Goal: Task Accomplishment & Management: Manage account settings

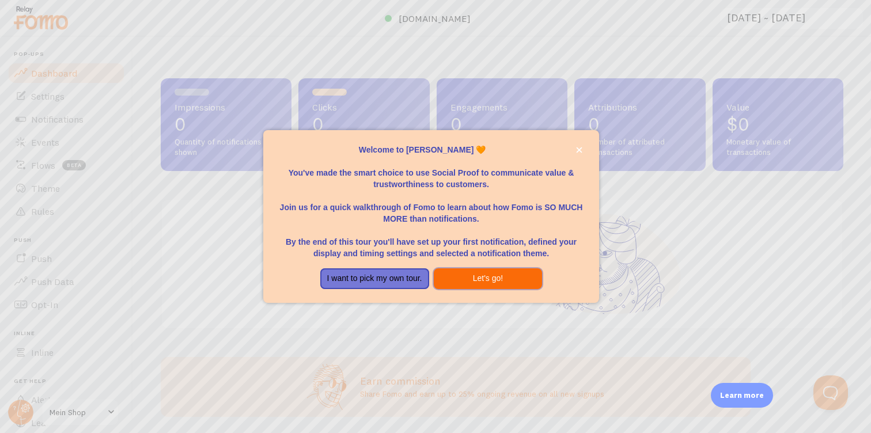
click at [491, 277] on button "Let's go!" at bounding box center [488, 278] width 109 height 21
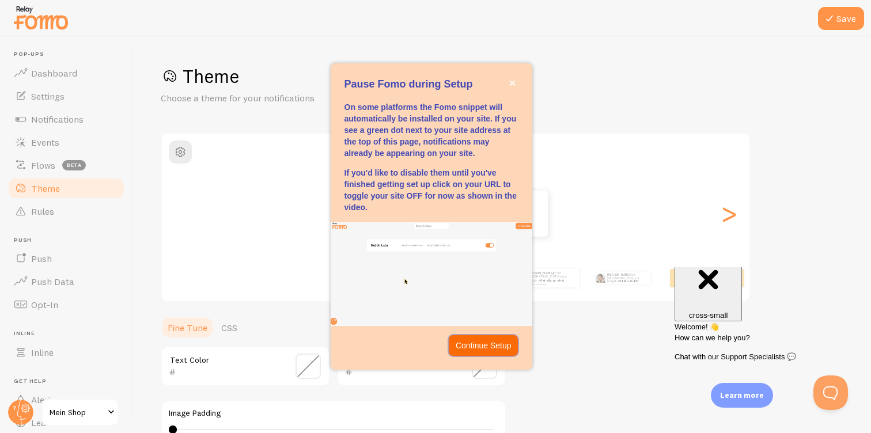
click at [497, 346] on p "Continue Setup" at bounding box center [483, 346] width 56 height 12
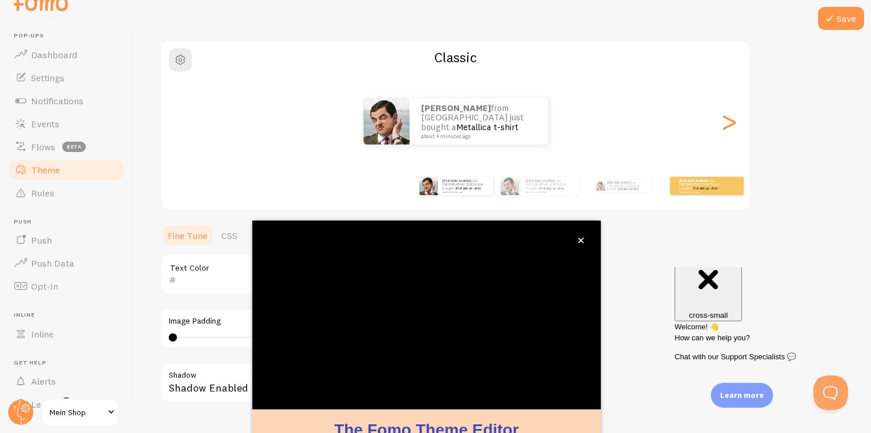
scroll to position [93, 0]
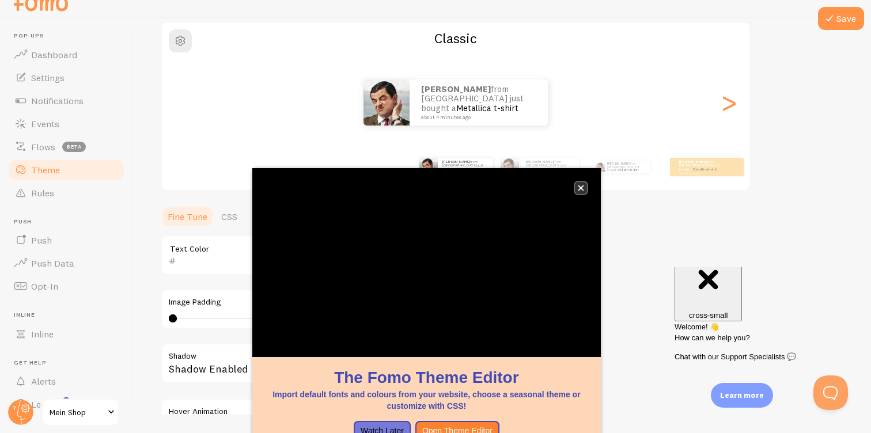
click at [580, 190] on icon "close," at bounding box center [580, 188] width 6 height 6
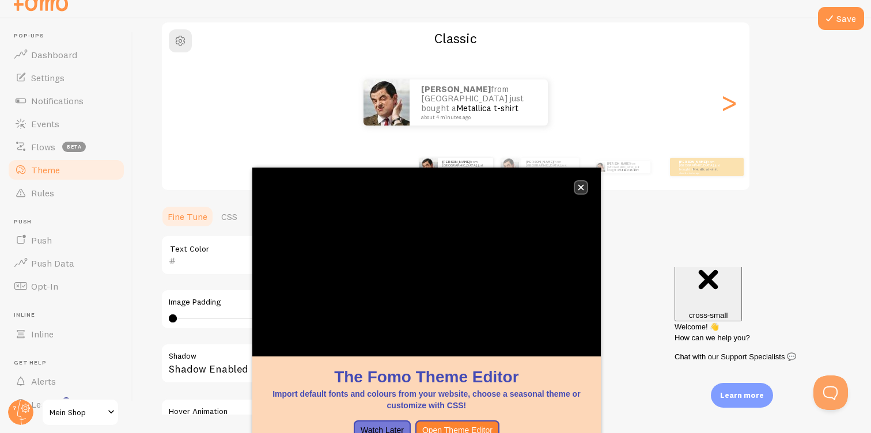
click at [577, 186] on icon "close," at bounding box center [580, 187] width 6 height 6
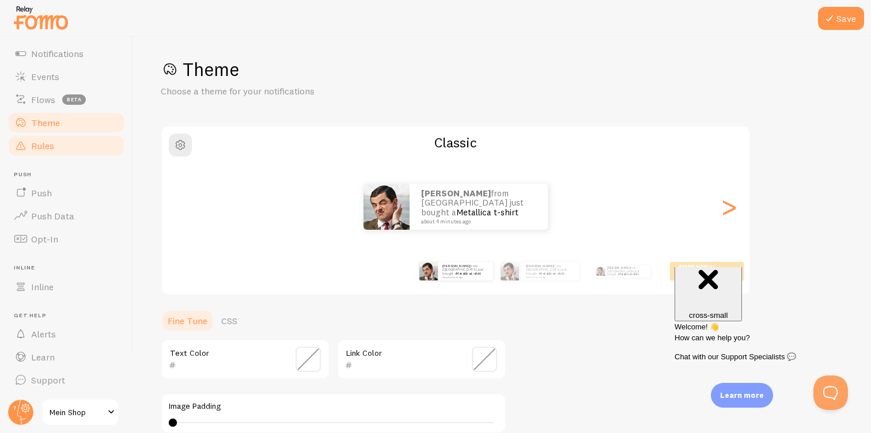
scroll to position [0, 0]
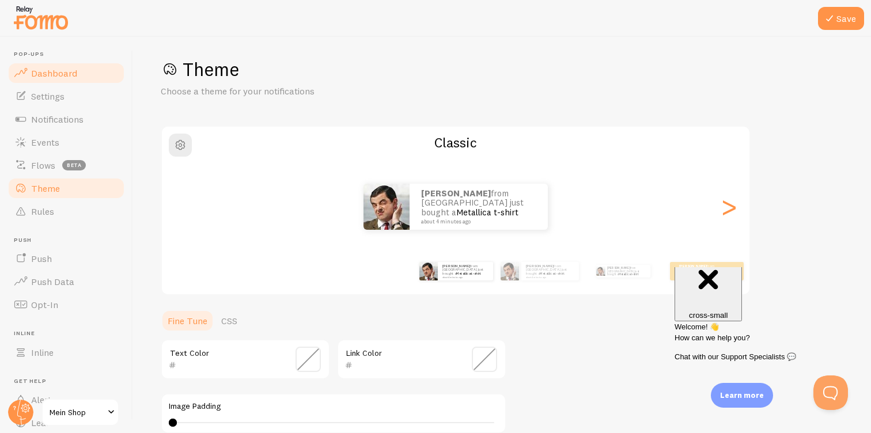
click at [93, 78] on link "Dashboard" at bounding box center [66, 73] width 119 height 23
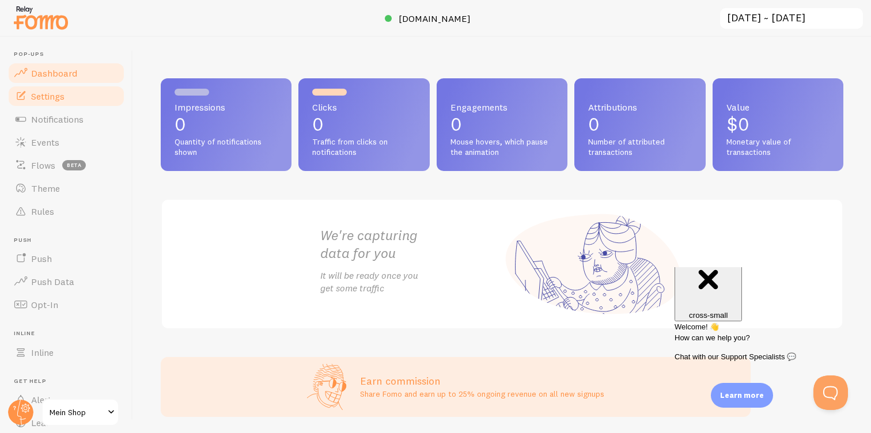
click at [78, 105] on link "Settings" at bounding box center [66, 96] width 119 height 23
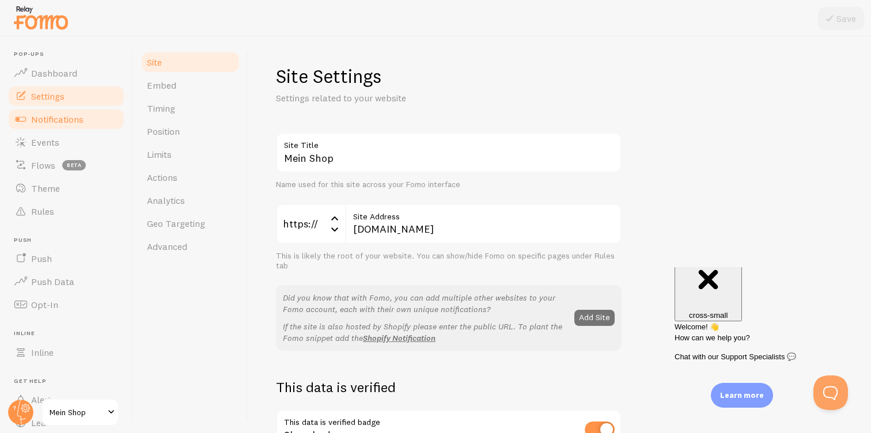
click at [64, 116] on span "Notifications" at bounding box center [57, 119] width 52 height 12
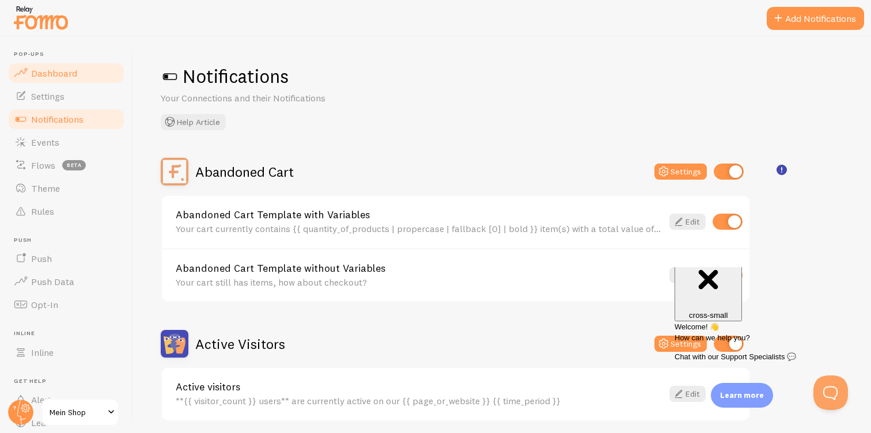
click at [67, 73] on span "Dashboard" at bounding box center [54, 73] width 46 height 12
